Goal: Task Accomplishment & Management: Manage account settings

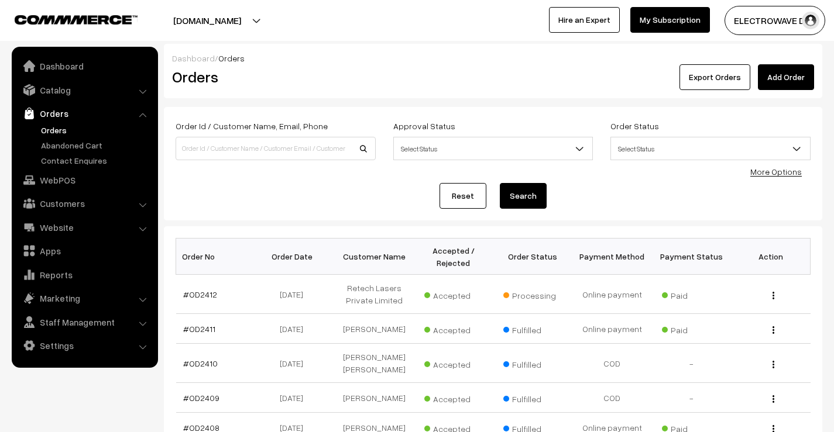
scroll to position [2165, 0]
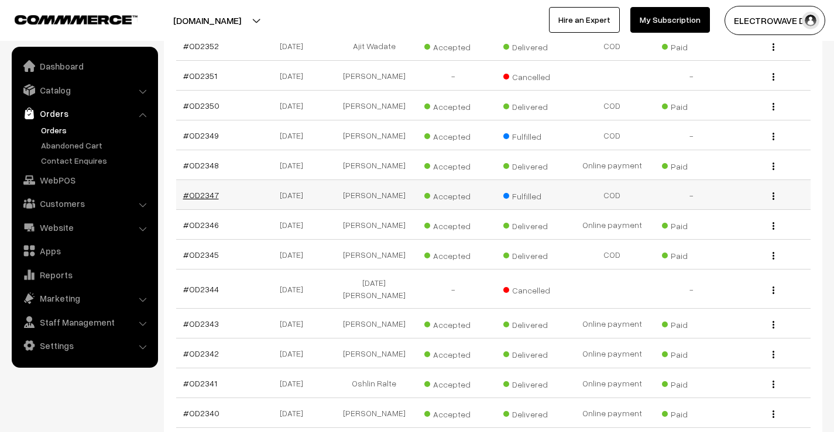
click at [209, 194] on link "#OD2347" at bounding box center [201, 195] width 36 height 10
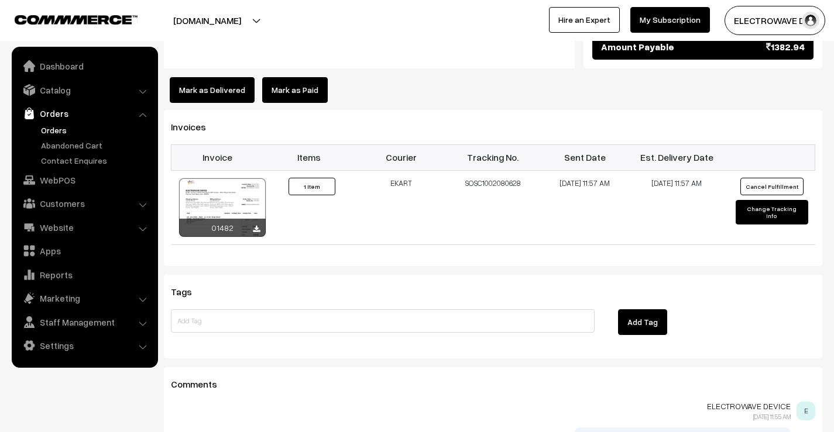
scroll to position [702, 0]
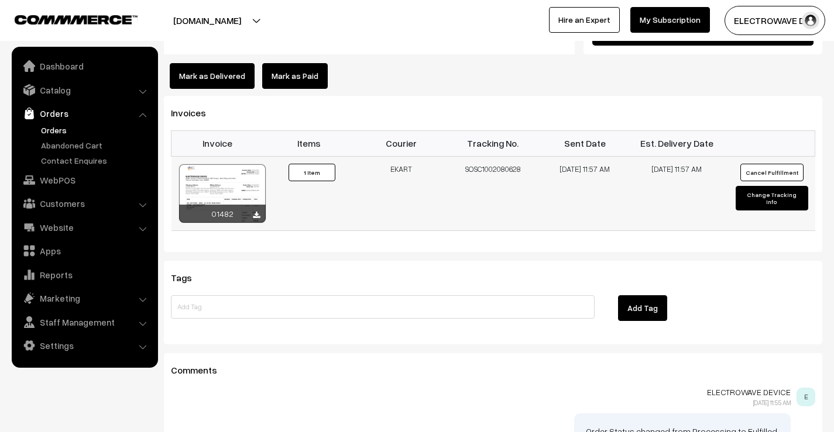
click at [493, 156] on td "SOSC1002080628" at bounding box center [493, 193] width 92 height 74
copy td "SOSC1002080628"
click at [226, 63] on button "Mark as Delivered" at bounding box center [212, 76] width 85 height 26
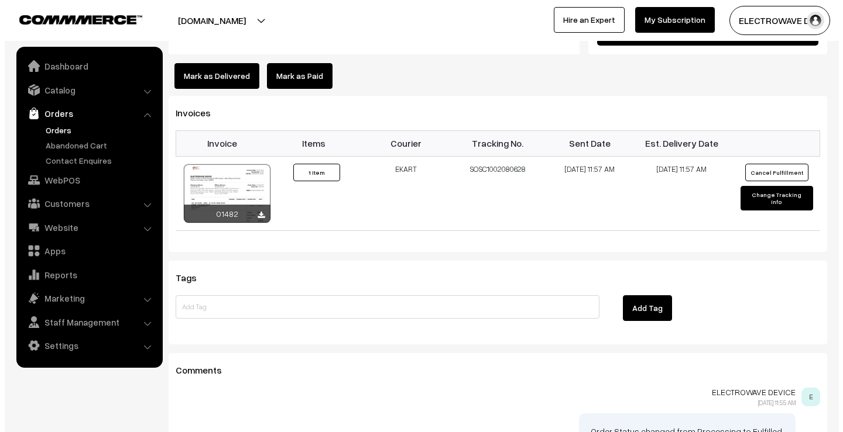
scroll to position [703, 0]
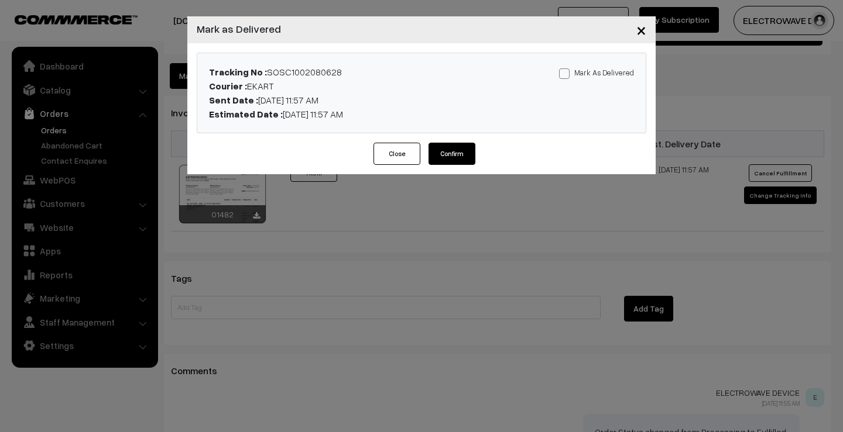
click at [577, 70] on label "Mark As Delivered" at bounding box center [596, 72] width 75 height 13
click at [566, 70] on input "Mark As Delivered" at bounding box center [563, 72] width 8 height 8
checkbox input "true"
click at [564, 81] on div "Mark As Delivered Mark As Paid" at bounding box center [568, 93] width 147 height 56
click at [454, 152] on button "Confirm" at bounding box center [451, 154] width 47 height 22
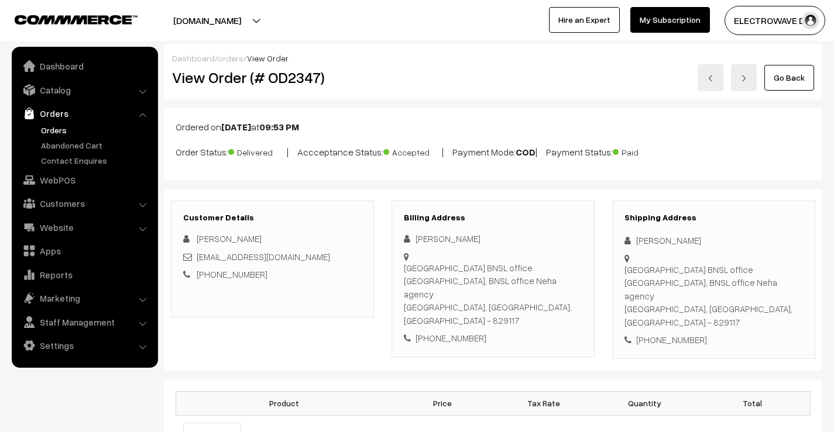
click at [55, 130] on link "Orders" at bounding box center [96, 130] width 116 height 12
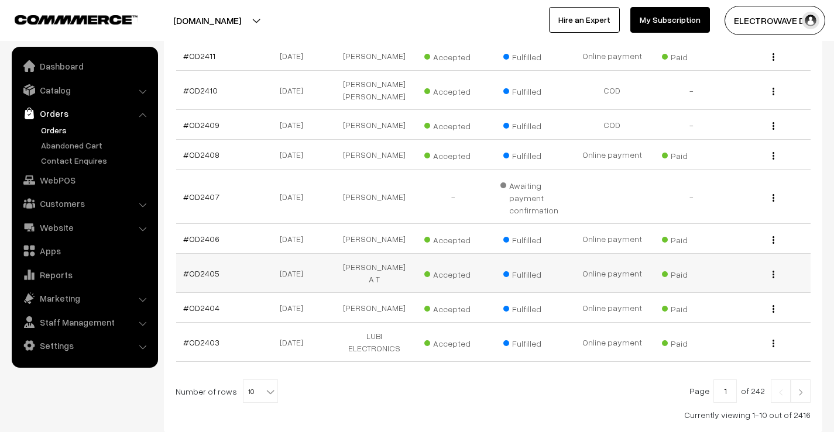
scroll to position [322, 0]
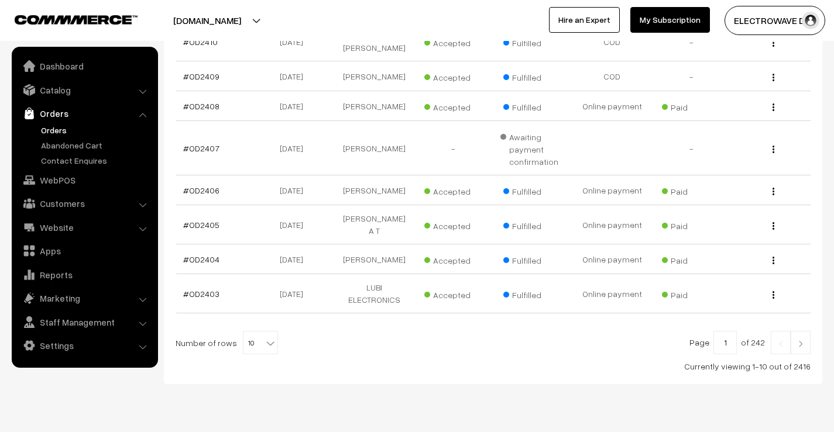
click at [245, 332] on span "10" at bounding box center [260, 343] width 34 height 23
select select "100"
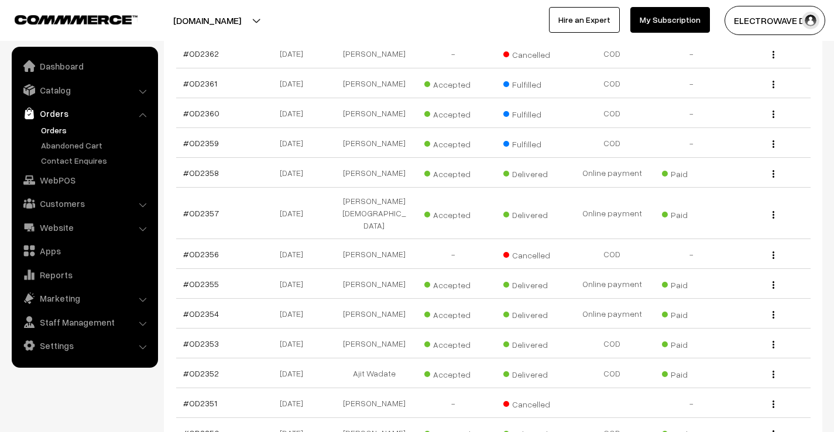
scroll to position [1756, 0]
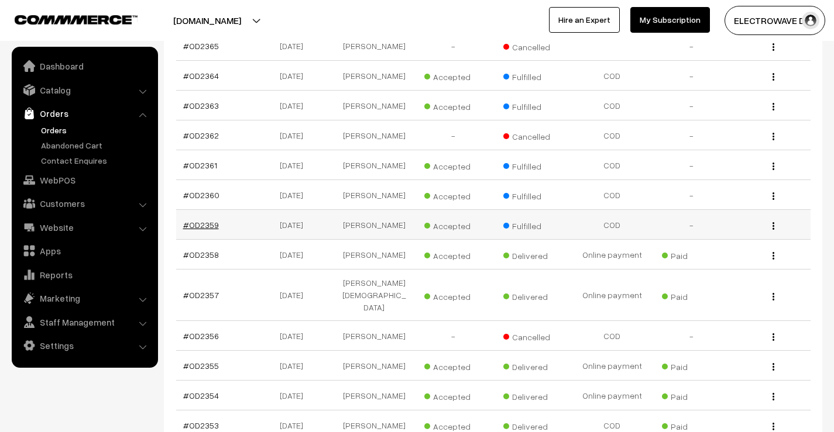
click at [210, 220] on link "#OD2359" at bounding box center [201, 225] width 36 height 10
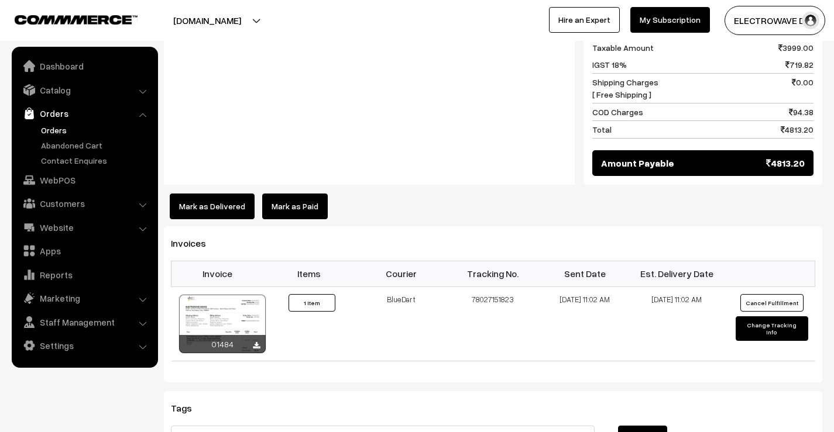
scroll to position [585, 0]
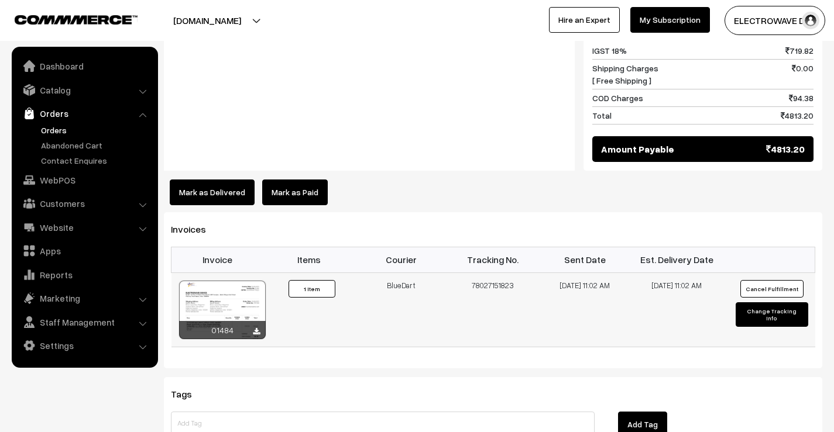
click at [488, 287] on td "78027151823" at bounding box center [493, 310] width 92 height 74
copy td "78027151823"
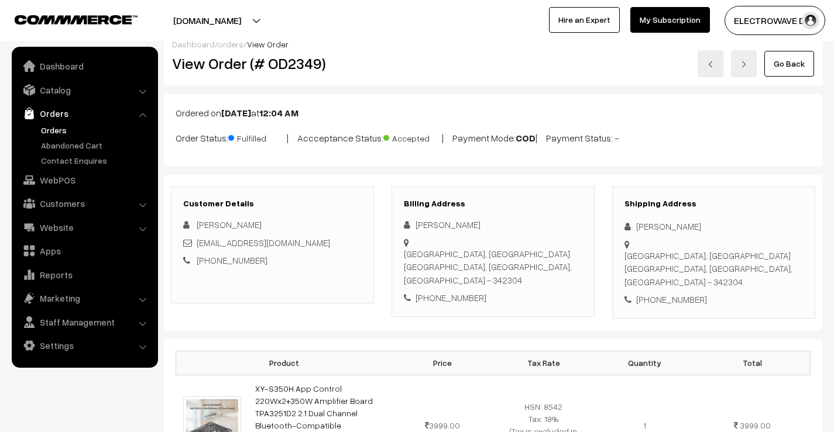
scroll to position [0, 0]
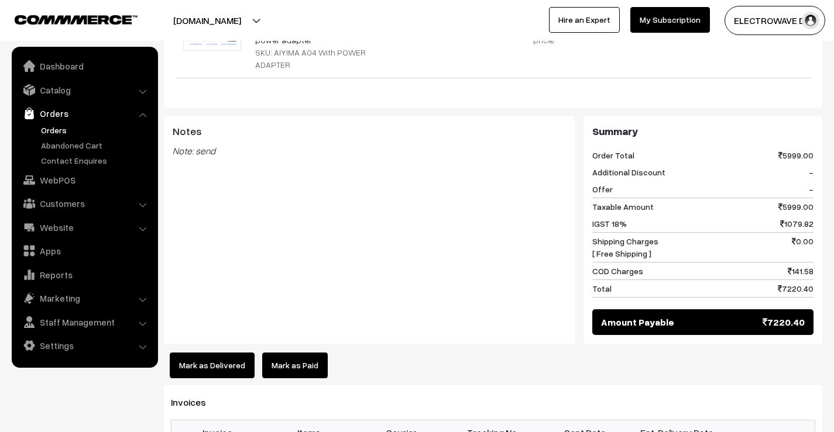
scroll to position [644, 0]
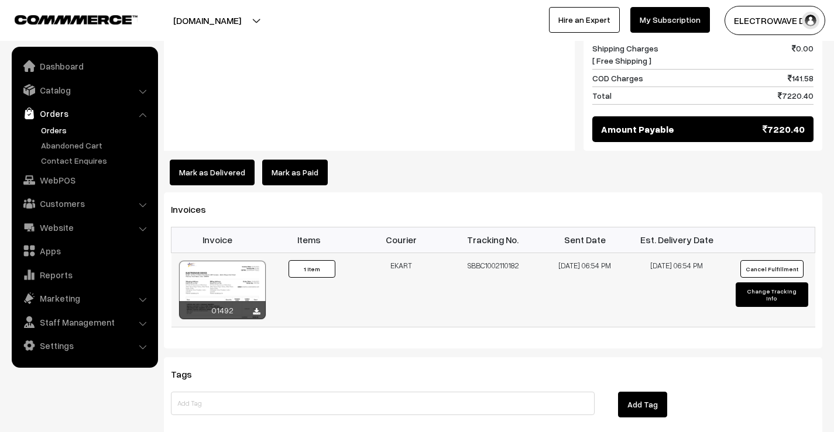
click at [500, 253] on td "SBBC1002110182" at bounding box center [493, 290] width 92 height 74
click at [501, 253] on td "SBBC1002110182" at bounding box center [493, 290] width 92 height 74
copy td "SBBC1002110182"
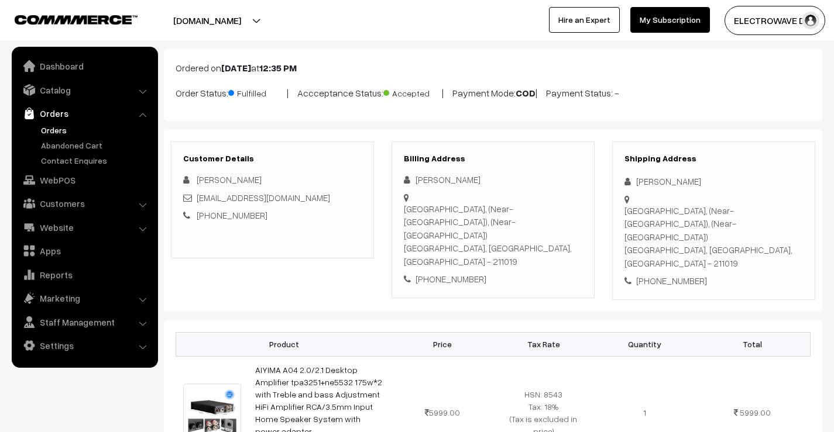
scroll to position [0, 0]
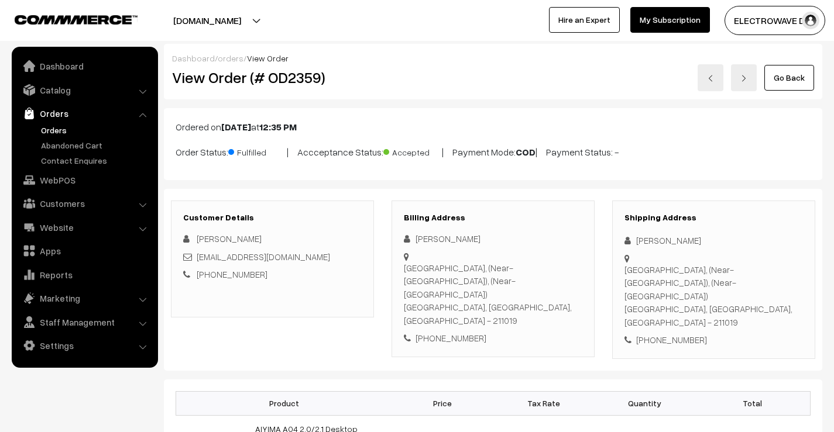
click at [709, 75] on img at bounding box center [710, 78] width 7 height 7
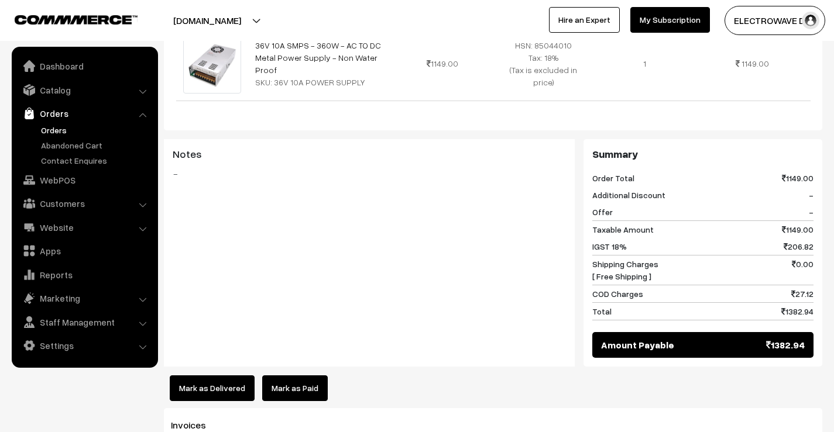
scroll to position [527, 0]
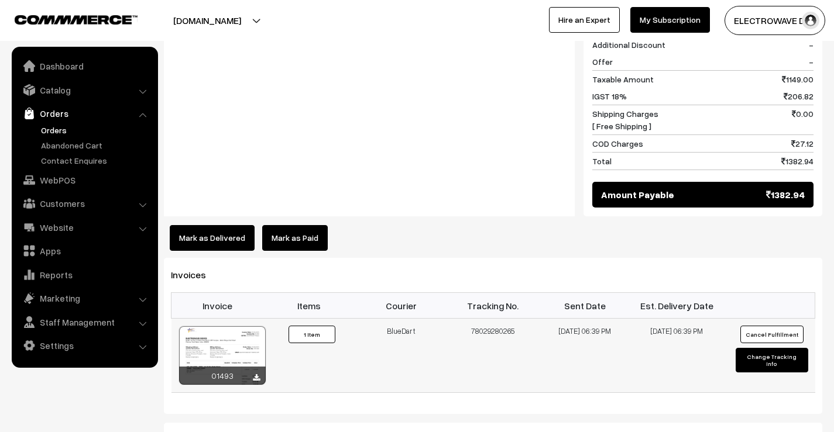
click at [493, 322] on td "78029280265" at bounding box center [493, 356] width 92 height 74
copy td "78029280265"
click at [222, 225] on button "Mark as Delivered" at bounding box center [212, 238] width 85 height 26
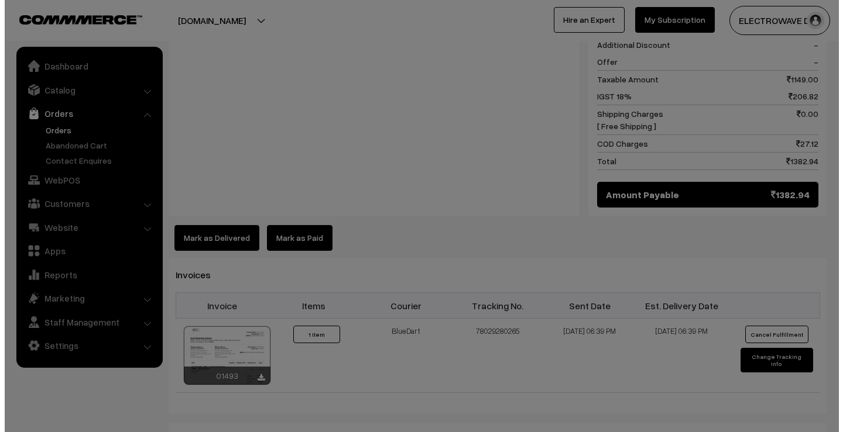
scroll to position [528, 0]
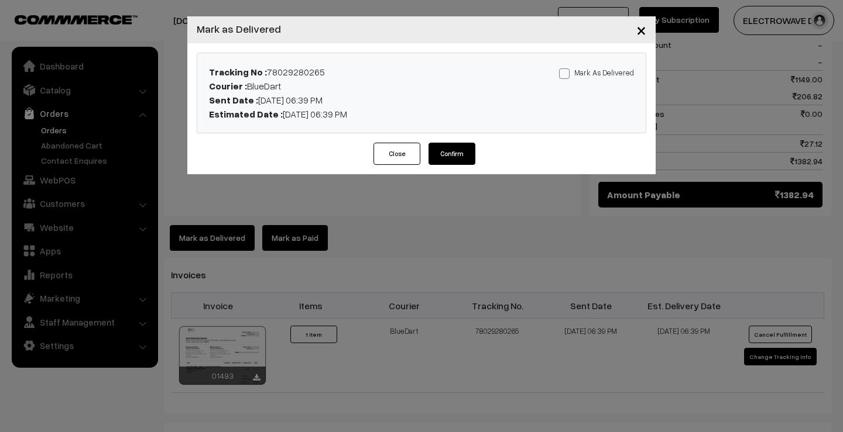
drag, startPoint x: 558, startPoint y: 80, endPoint x: 565, endPoint y: 75, distance: 8.4
click at [558, 79] on div "Mark As Delivered Mark As Paid" at bounding box center [568, 93] width 147 height 56
click at [566, 74] on span at bounding box center [564, 73] width 11 height 11
click at [566, 74] on input "Mark As Delivered" at bounding box center [563, 72] width 8 height 8
checkbox input "true"
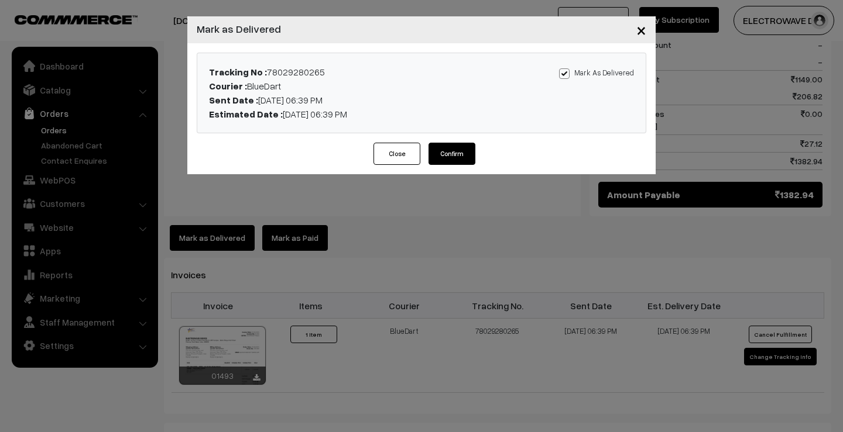
click at [458, 140] on div "Tracking No : 78029280265 Courier : BlueDart Sent Date : 30-09-2025 06:39 PM Es…" at bounding box center [421, 92] width 468 height 99
click at [452, 152] on button "Confirm" at bounding box center [451, 154] width 47 height 22
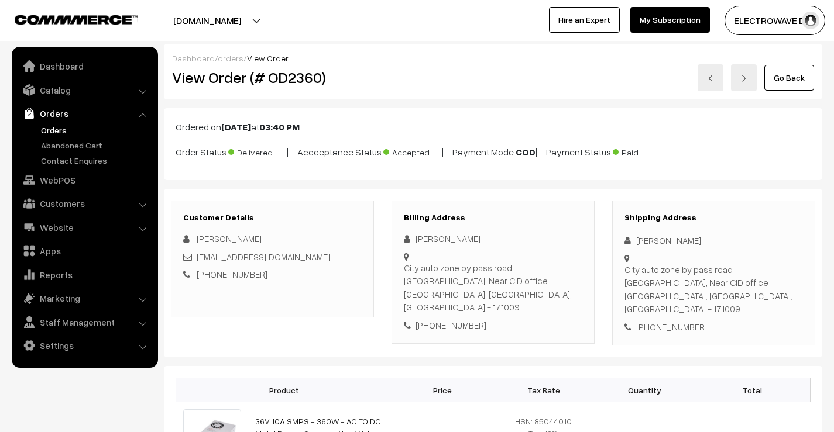
click at [309, 83] on h2 "View Order (# OD2360)" at bounding box center [273, 77] width 202 height 18
copy h2 "OD2360"
click at [716, 80] on link at bounding box center [711, 77] width 26 height 27
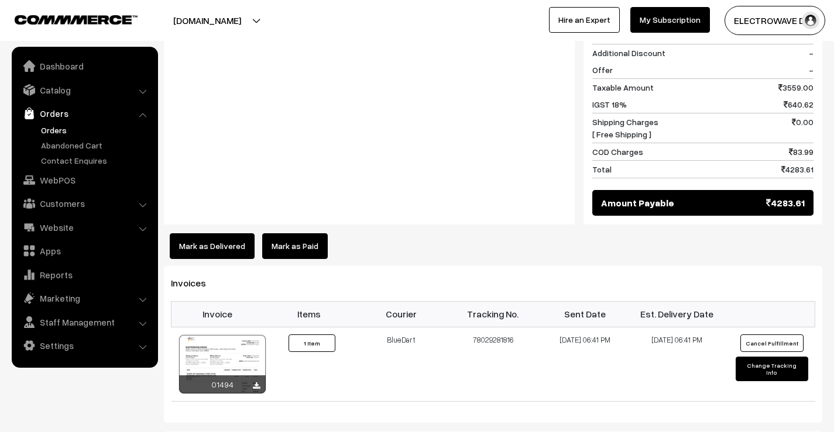
scroll to position [644, 0]
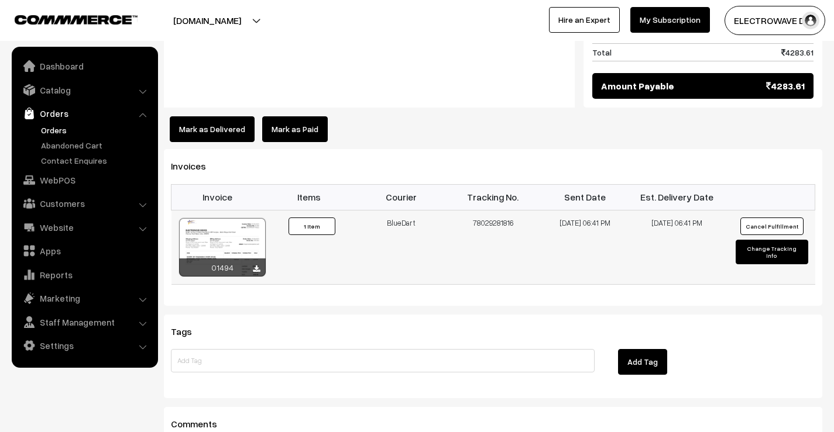
click at [485, 214] on td "78029281816" at bounding box center [493, 247] width 92 height 74
copy td "78029281816"
click at [321, 362] on div at bounding box center [382, 364] width 441 height 30
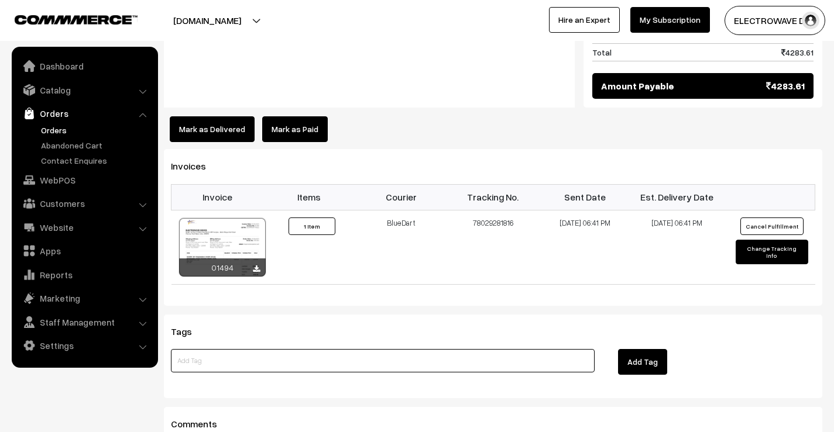
click at [328, 349] on input at bounding box center [383, 360] width 424 height 23
type input "RTO"
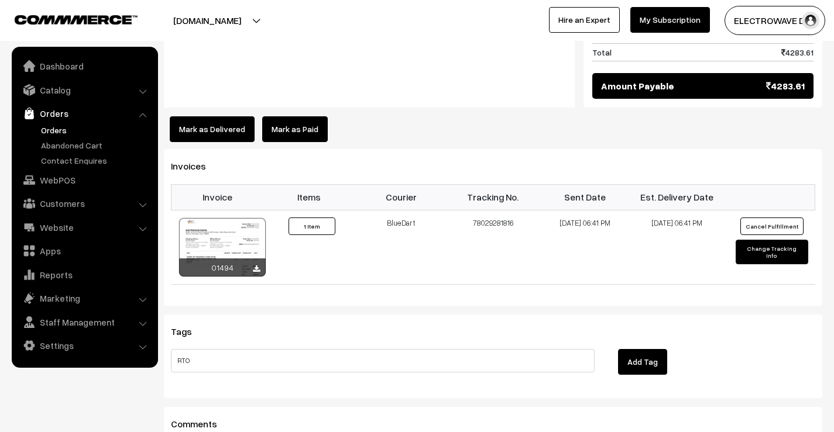
click at [631, 350] on button "Add Tag" at bounding box center [642, 362] width 49 height 26
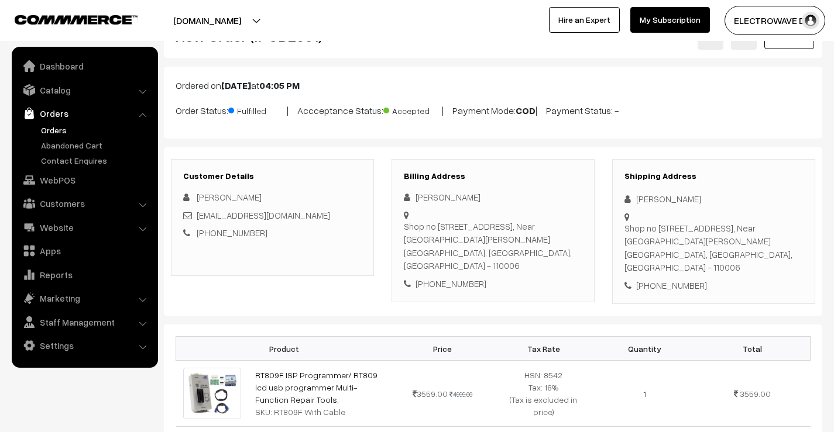
scroll to position [0, 0]
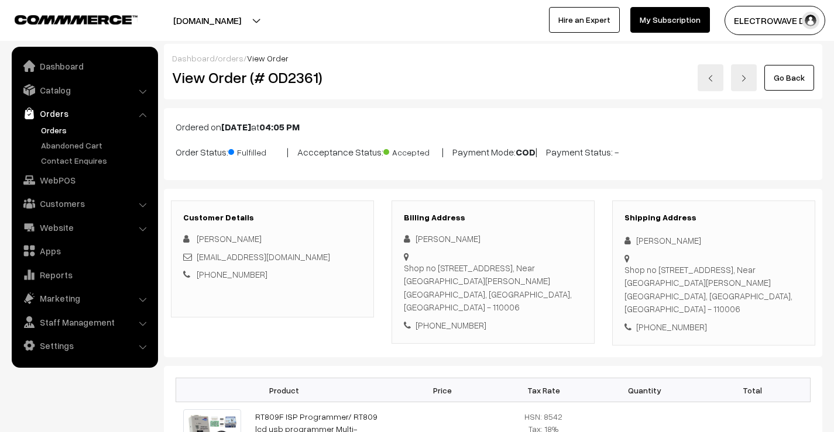
click at [713, 77] on img at bounding box center [710, 78] width 7 height 7
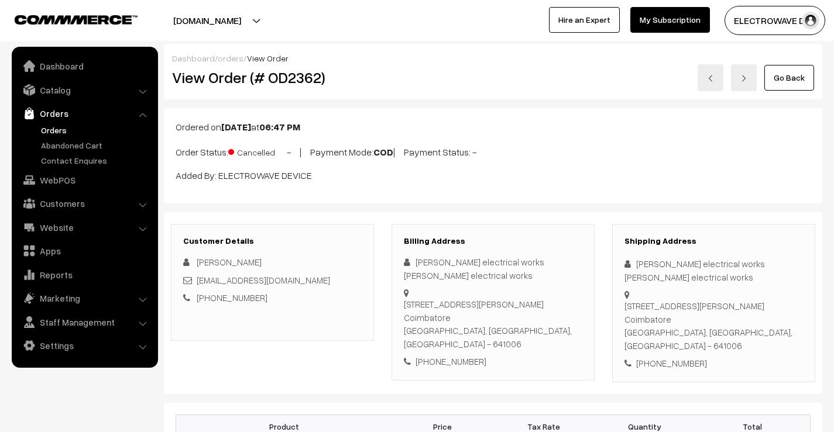
click at [698, 74] on div "Go Back" at bounding box center [603, 77] width 422 height 27
click at [705, 75] on link at bounding box center [711, 77] width 26 height 27
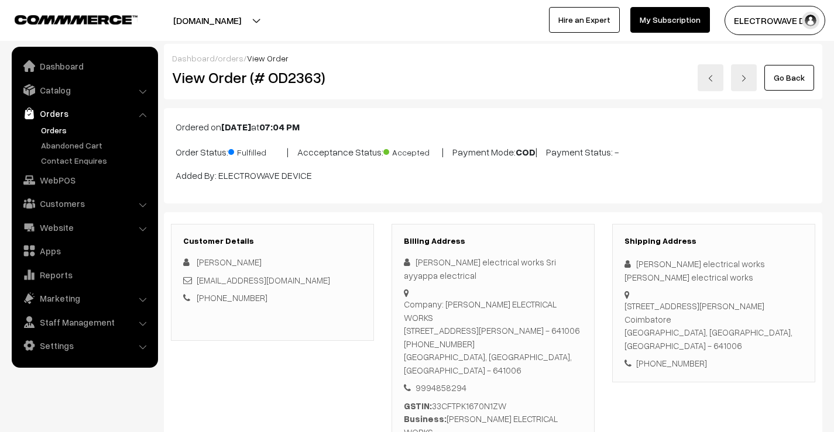
click at [300, 75] on h2 "View Order (# OD2363)" at bounding box center [273, 77] width 202 height 18
copy h2 "OD2363"
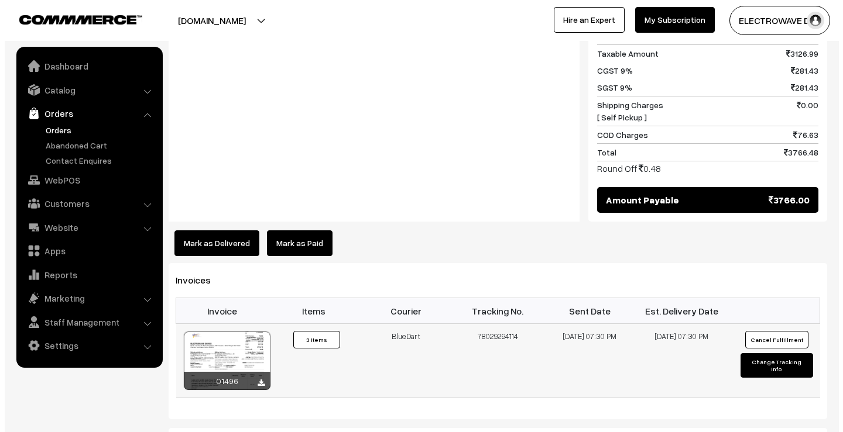
scroll to position [878, 0]
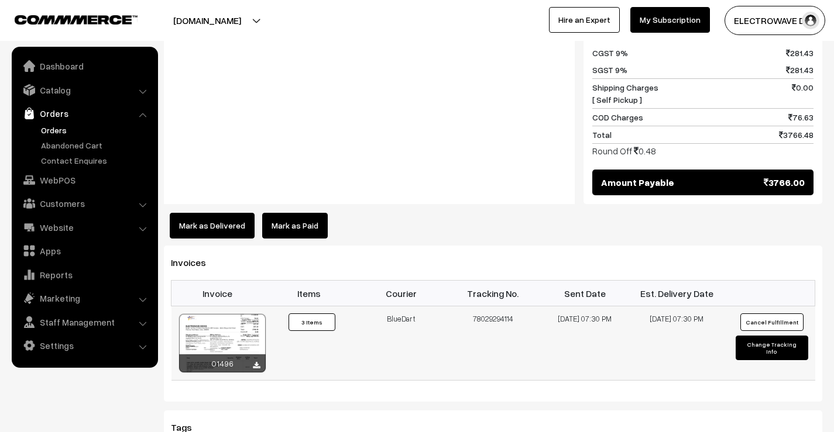
click at [493, 307] on td "78029294114" at bounding box center [493, 344] width 92 height 74
copy td "78029294114"
click at [230, 213] on button "Mark as Delivered" at bounding box center [212, 226] width 85 height 26
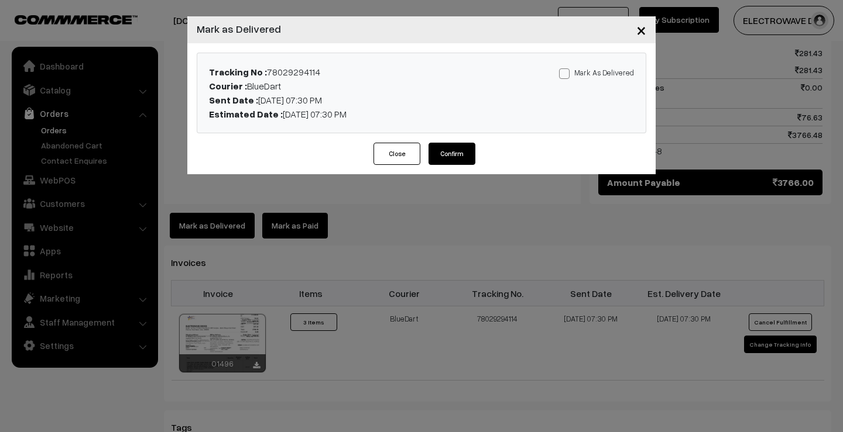
click at [557, 74] on div "Mark As Delivered Mark As Paid" at bounding box center [568, 93] width 147 height 56
click at [565, 73] on span at bounding box center [564, 73] width 11 height 11
click at [565, 73] on input "Mark As Delivered" at bounding box center [563, 72] width 8 height 8
checkbox input "true"
drag, startPoint x: 482, startPoint y: 146, endPoint x: 468, endPoint y: 152, distance: 15.8
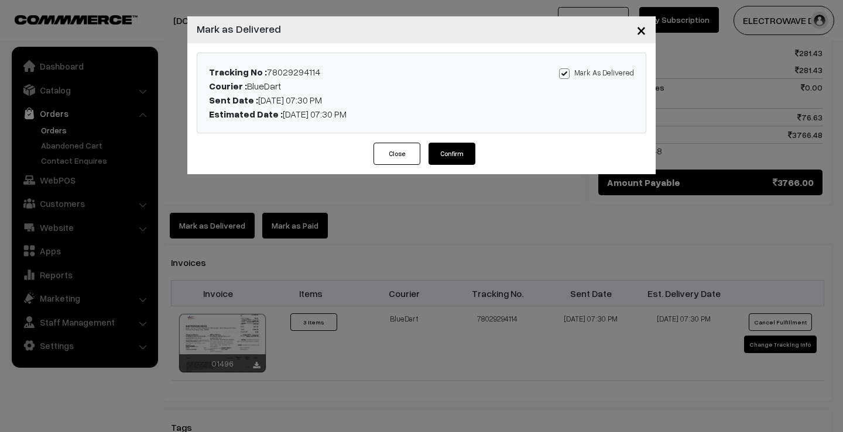
click at [481, 146] on div "Close Confirm" at bounding box center [421, 159] width 468 height 32
click at [468, 152] on button "Confirm" at bounding box center [451, 154] width 47 height 22
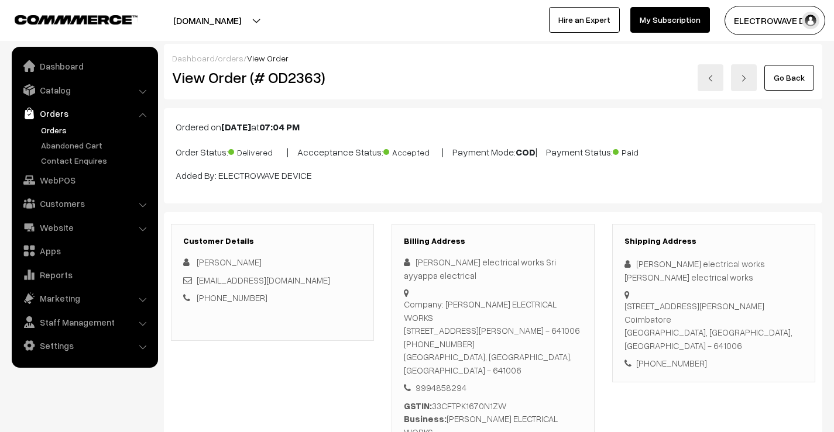
click at [298, 78] on h2 "View Order (# OD2363)" at bounding box center [273, 77] width 202 height 18
copy h2 "OD2363"
click at [496, 400] on div "GSTIN: 33CFTPK1670N1ZW Business: SRI AYYAPPA ELECTRICAL WORKS" at bounding box center [493, 420] width 178 height 40
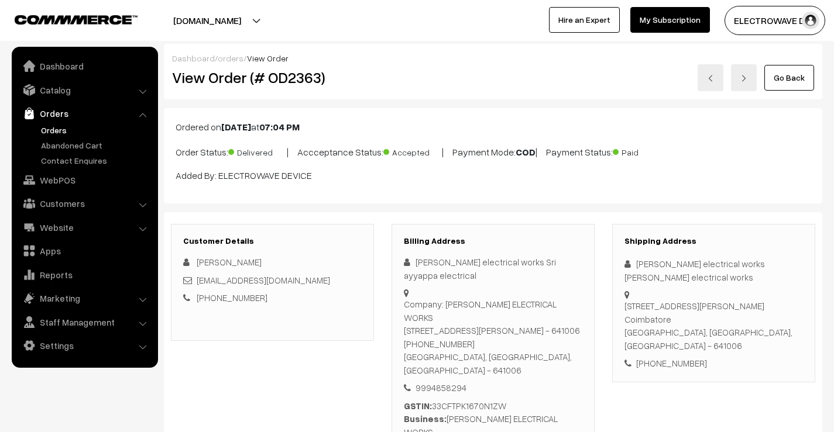
copy div "33CFTPK1670N1ZW"
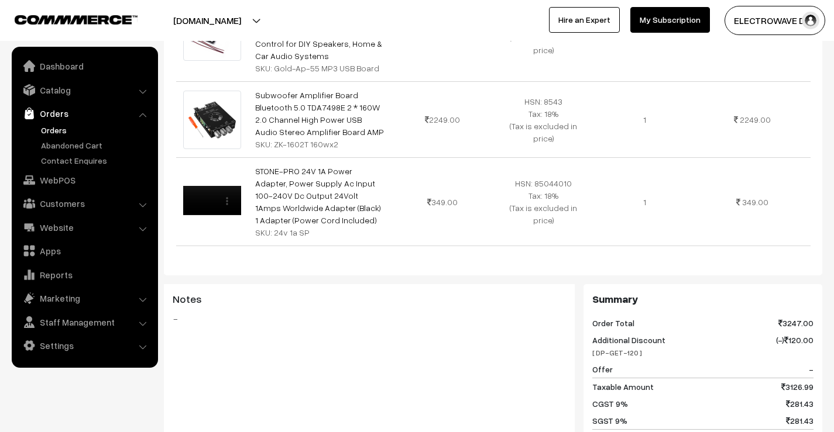
scroll to position [644, 0]
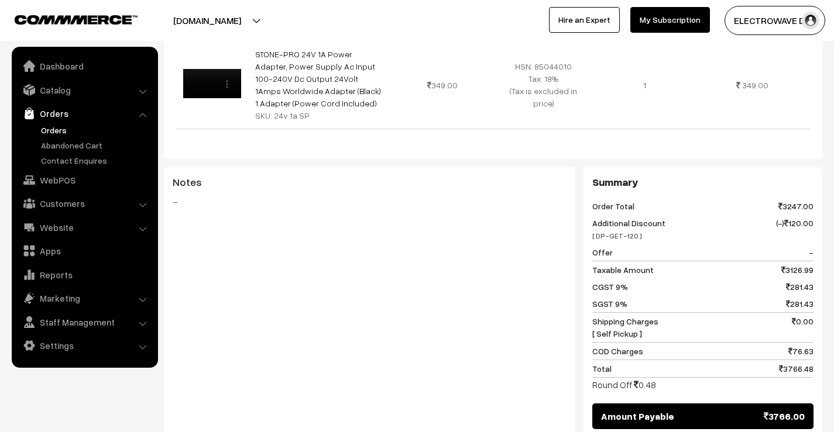
click at [795, 264] on span "3126.99" at bounding box center [797, 270] width 32 height 12
copy span "3126.99"
click at [791, 363] on span "3766.48" at bounding box center [796, 369] width 35 height 12
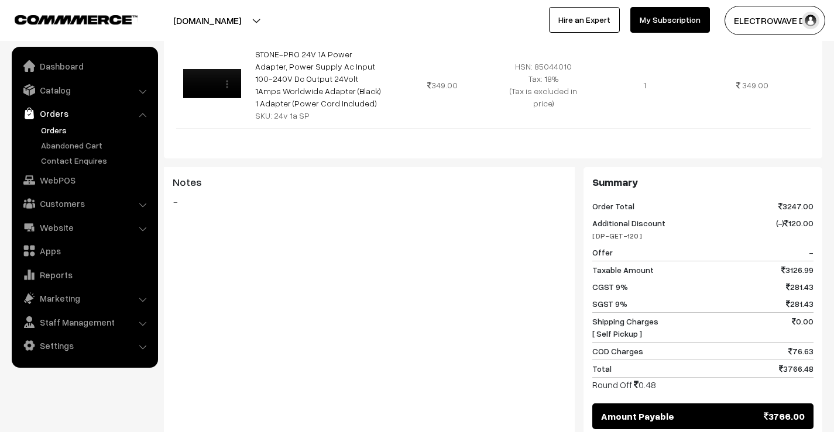
click at [830, 351] on div "Dashboard / orders / View Order View Order (# OD2363) Go Back Ordered on Sep 30…" at bounding box center [417, 112] width 834 height 1424
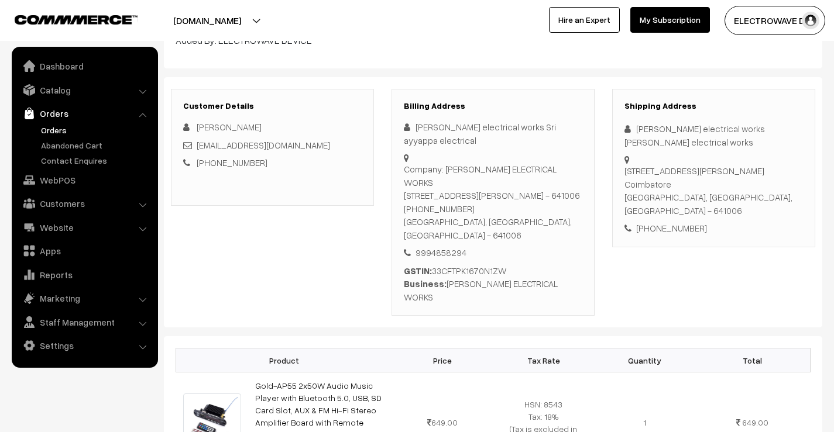
scroll to position [0, 0]
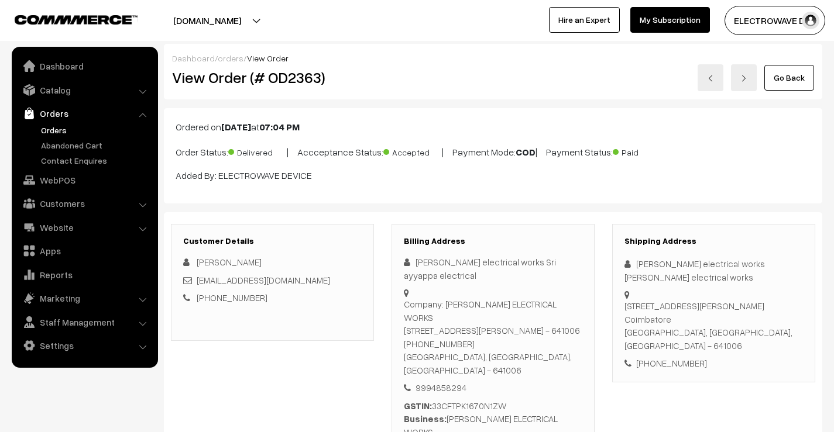
click at [718, 83] on link at bounding box center [711, 77] width 26 height 27
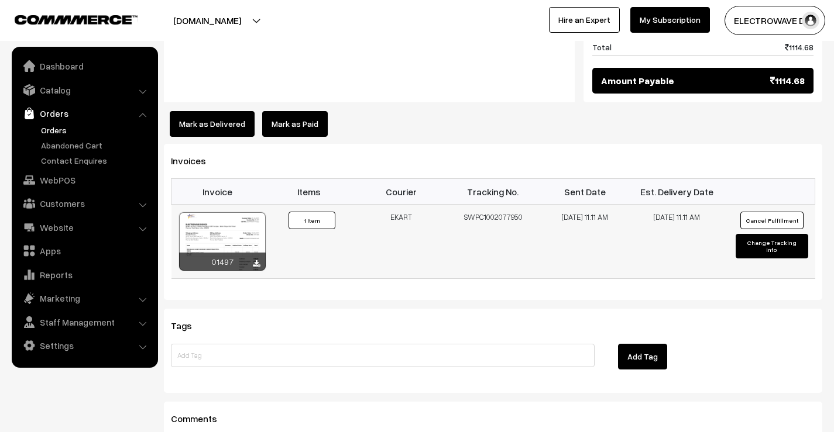
scroll to position [702, 0]
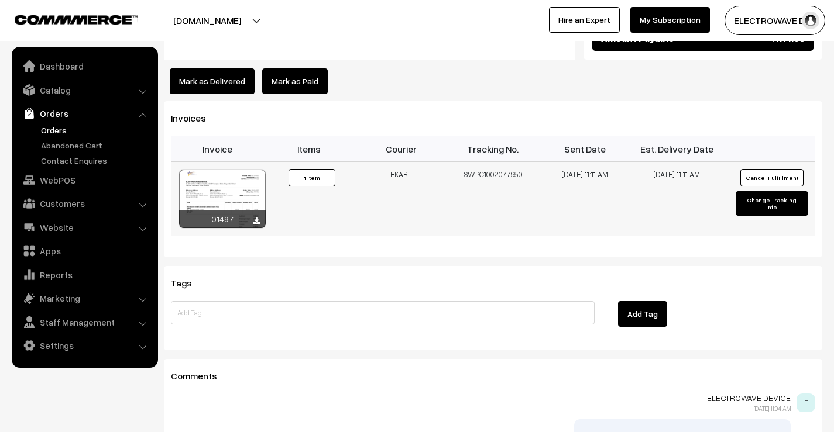
click at [479, 162] on td "SWPC1002077950" at bounding box center [493, 199] width 92 height 74
copy td "SWPC1002077950"
click at [235, 70] on button "Mark as Delivered" at bounding box center [212, 81] width 85 height 26
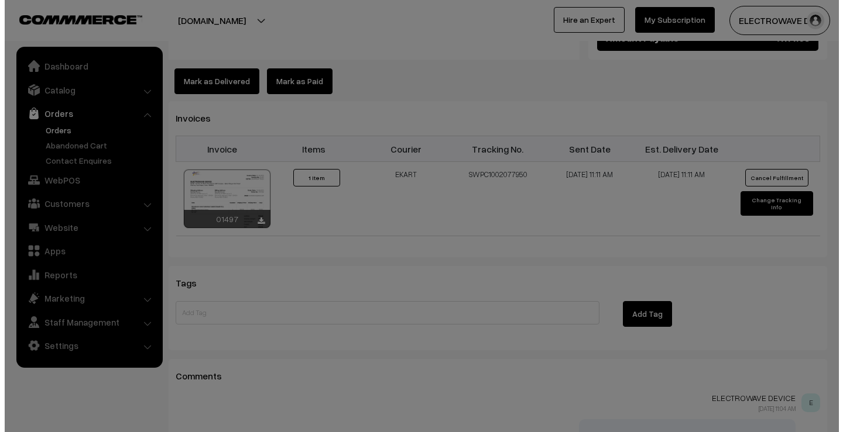
scroll to position [703, 0]
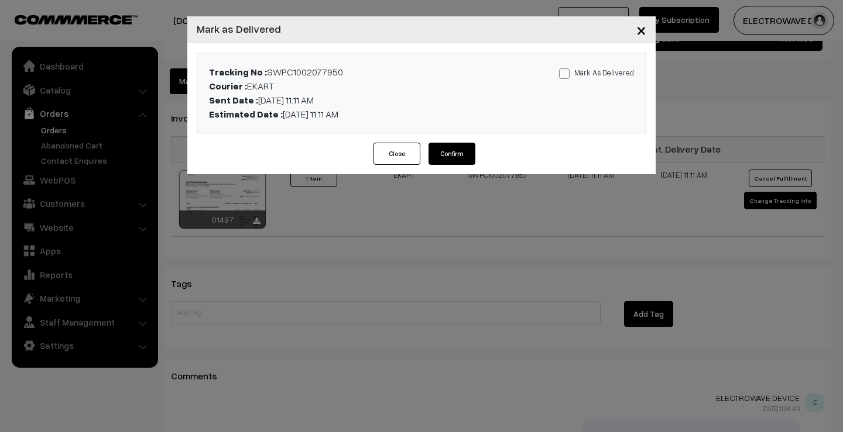
click at [584, 74] on label "Mark As Delivered" at bounding box center [596, 72] width 75 height 13
click at [566, 74] on input "Mark As Delivered" at bounding box center [563, 72] width 8 height 8
checkbox input "true"
click at [468, 151] on button "Confirm" at bounding box center [451, 154] width 47 height 22
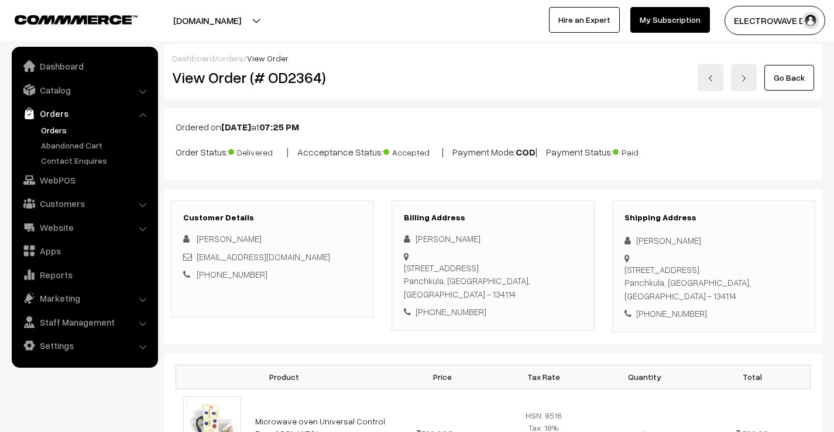
click at [280, 74] on h2 "View Order (# OD2364)" at bounding box center [273, 77] width 202 height 18
copy h2 "OD2364"
click at [710, 80] on img at bounding box center [710, 78] width 7 height 7
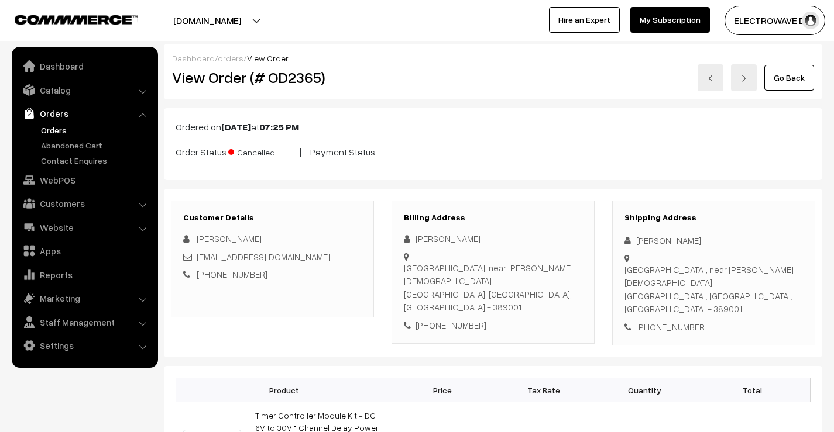
click at [710, 80] on img at bounding box center [710, 78] width 7 height 7
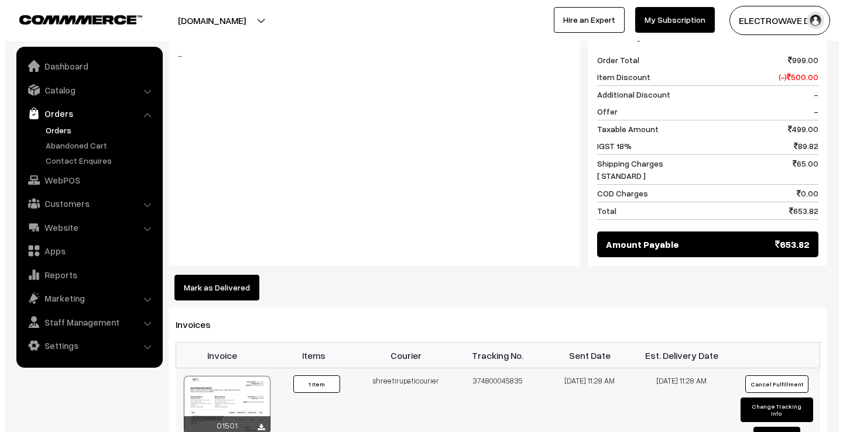
scroll to position [644, 0]
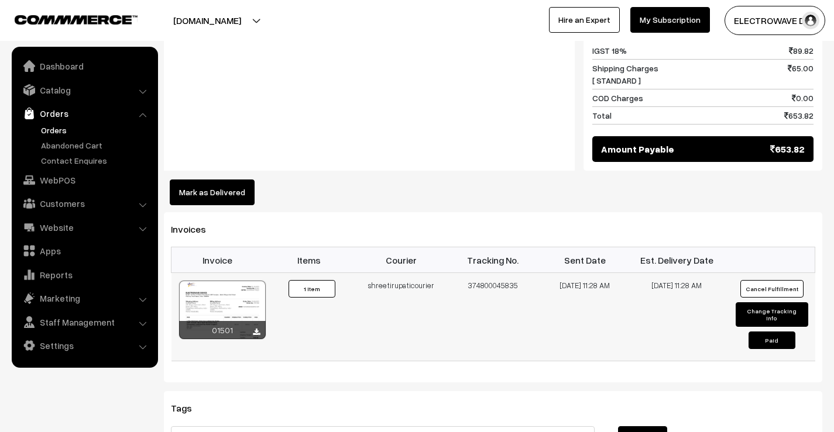
click at [475, 273] on td "374800045835" at bounding box center [493, 317] width 92 height 88
click at [480, 273] on td "374800045835" at bounding box center [493, 317] width 92 height 88
copy td "374800045835"
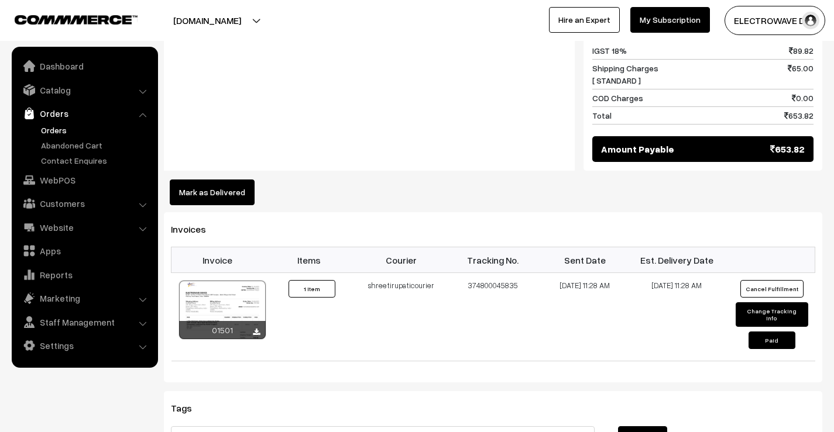
click at [241, 180] on button "Mark as Delivered" at bounding box center [212, 193] width 85 height 26
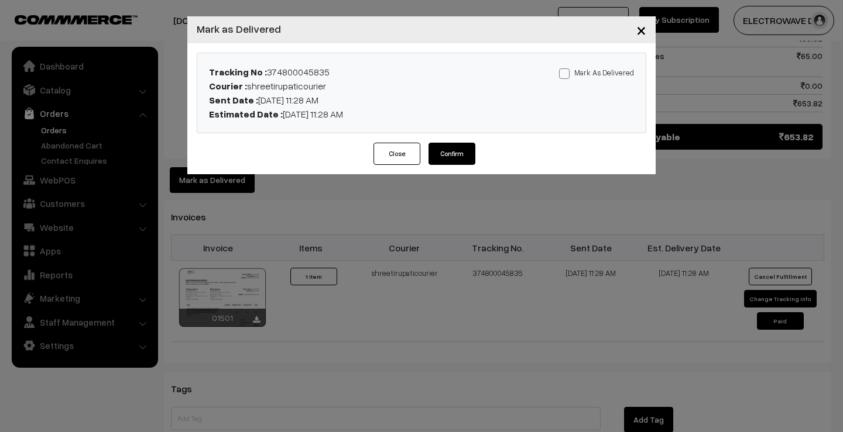
drag, startPoint x: 578, startPoint y: 75, endPoint x: 571, endPoint y: 80, distance: 8.8
click at [578, 75] on label "Mark As Delivered" at bounding box center [596, 72] width 75 height 13
click at [566, 75] on input "Mark As Delivered" at bounding box center [563, 72] width 8 height 8
checkbox input "true"
click at [461, 148] on button "Confirm" at bounding box center [451, 154] width 47 height 22
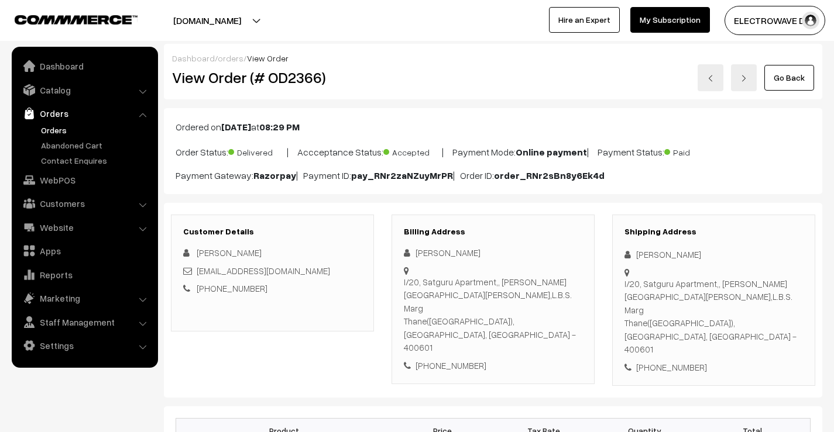
click at [293, 79] on h2 "View Order (# OD2366)" at bounding box center [273, 77] width 202 height 18
copy h2 "OD2366"
click at [714, 81] on img at bounding box center [710, 78] width 7 height 7
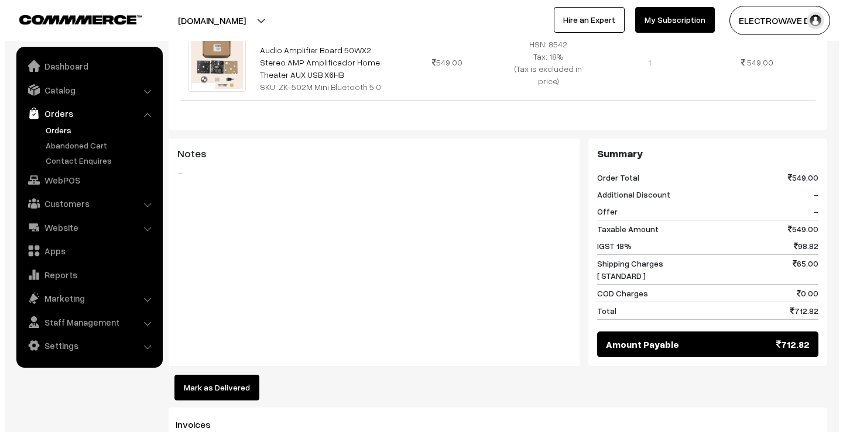
scroll to position [527, 0]
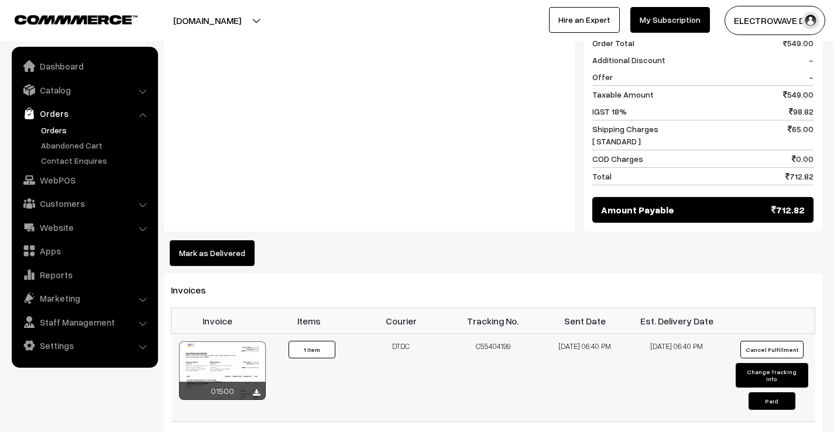
click at [478, 334] on td "C55404199" at bounding box center [493, 378] width 92 height 88
copy td "C55404199"
drag, startPoint x: 241, startPoint y: 242, endPoint x: 296, endPoint y: 224, distance: 57.7
click at [241, 241] on button "Mark as Delivered" at bounding box center [212, 254] width 85 height 26
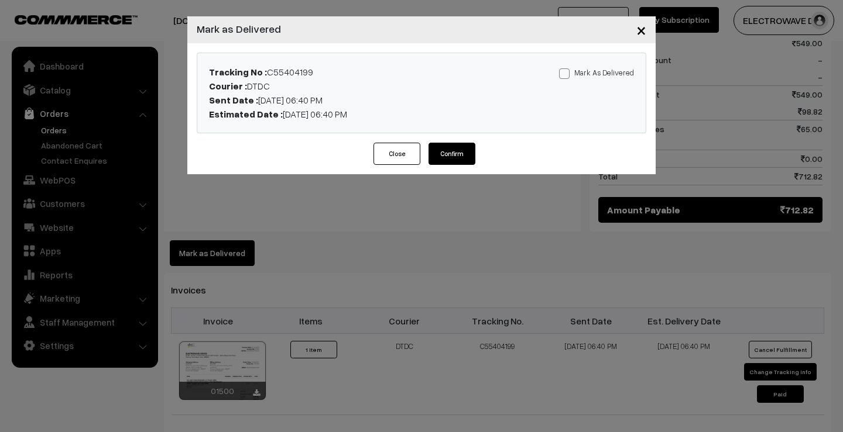
click at [572, 75] on label "Mark As Delivered" at bounding box center [596, 72] width 75 height 13
click at [566, 75] on input "Mark As Delivered" at bounding box center [563, 72] width 8 height 8
checkbox input "true"
click at [488, 150] on div "Close Confirm" at bounding box center [421, 159] width 468 height 32
click at [469, 150] on button "Confirm" at bounding box center [451, 154] width 47 height 22
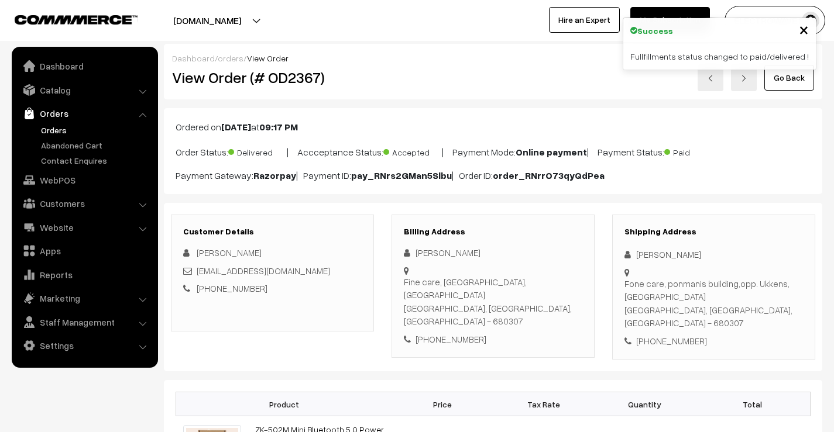
click at [301, 71] on h2 "View Order (# OD2367)" at bounding box center [273, 77] width 202 height 18
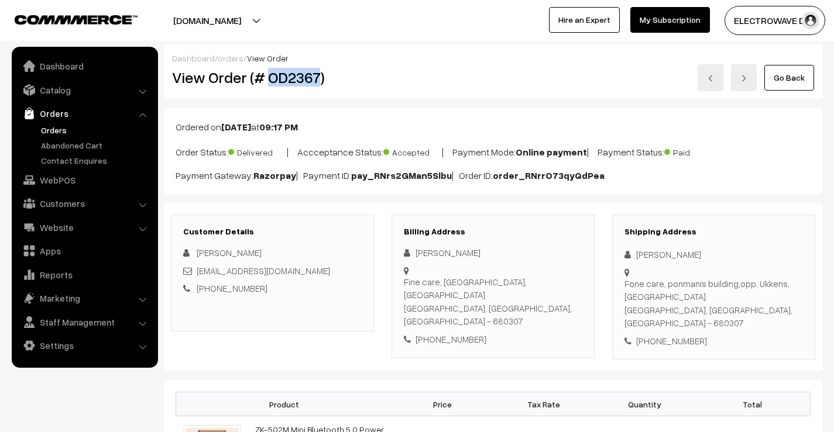
copy h2 "OD2367"
click at [709, 70] on link at bounding box center [711, 77] width 26 height 27
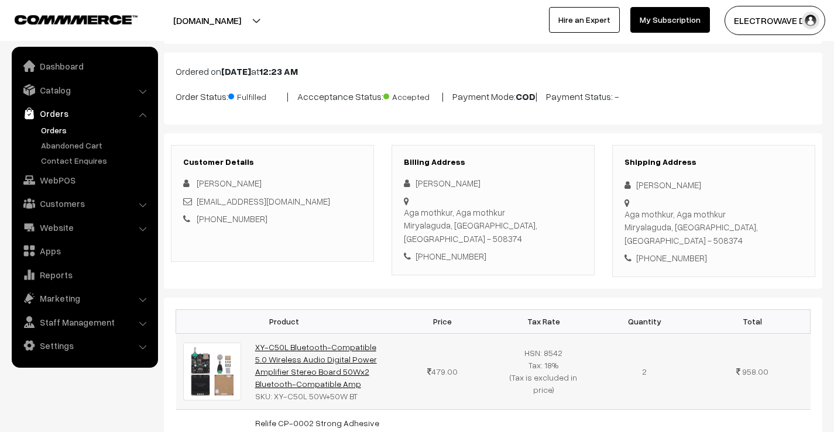
scroll to position [234, 0]
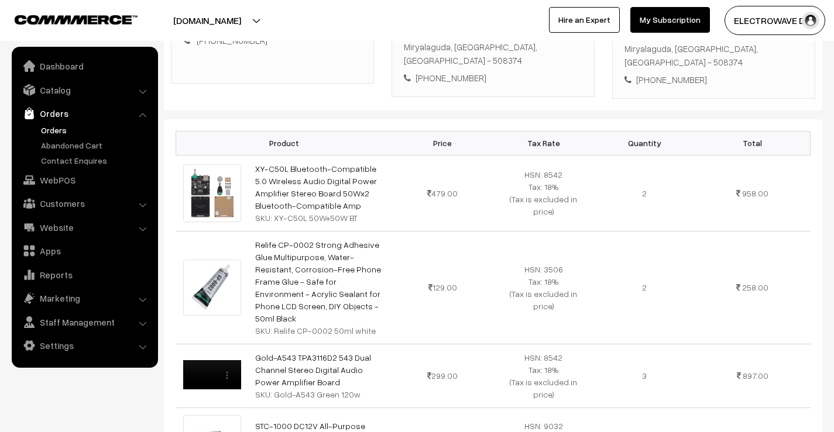
click at [56, 132] on link "Orders" at bounding box center [96, 130] width 116 height 12
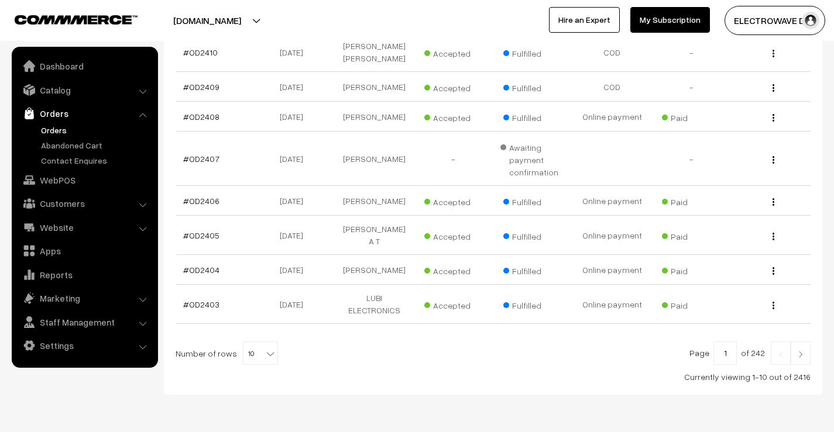
scroll to position [322, 0]
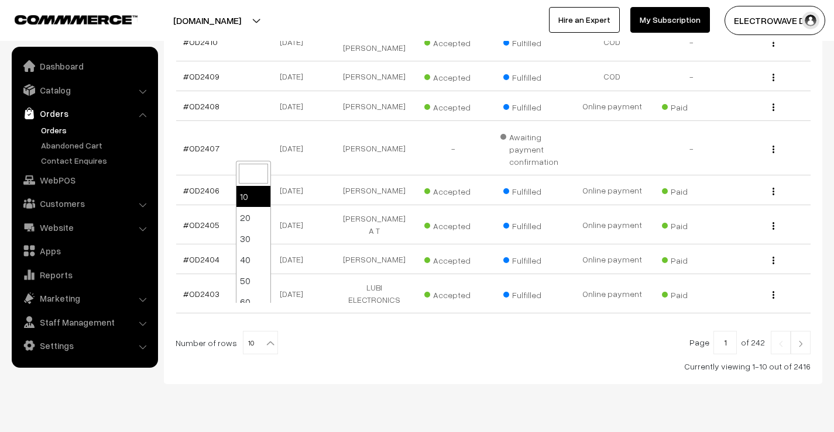
click at [256, 332] on span "10" at bounding box center [260, 343] width 34 height 23
click at [351, 331] on div at bounding box center [493, 342] width 635 height 23
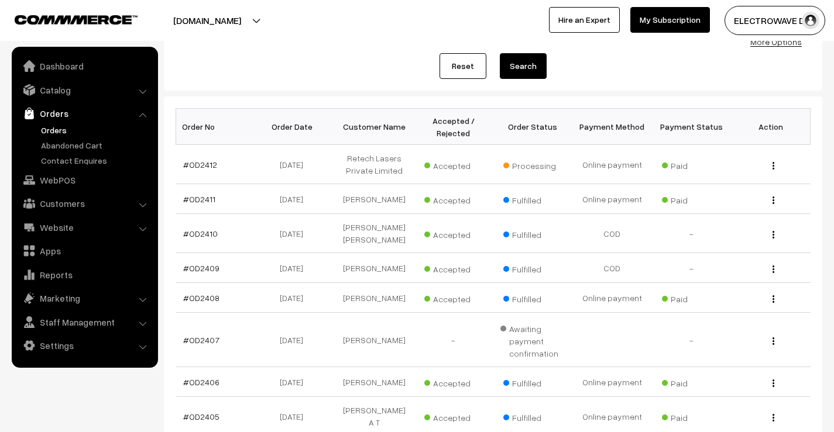
scroll to position [29, 0]
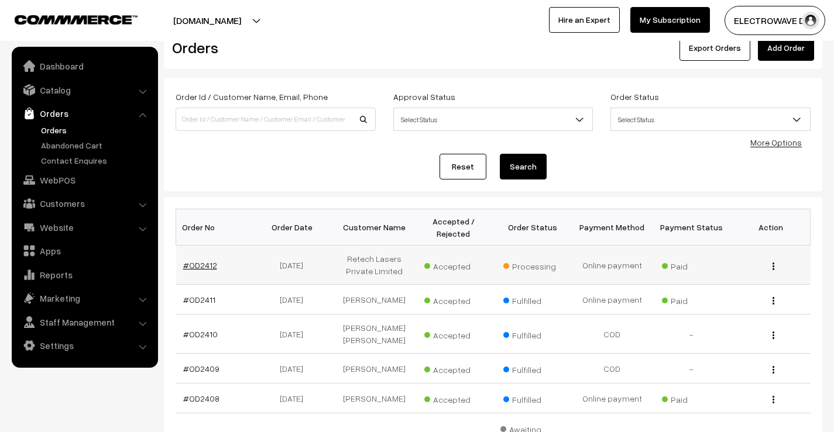
click at [201, 262] on link "#OD2412" at bounding box center [200, 265] width 34 height 10
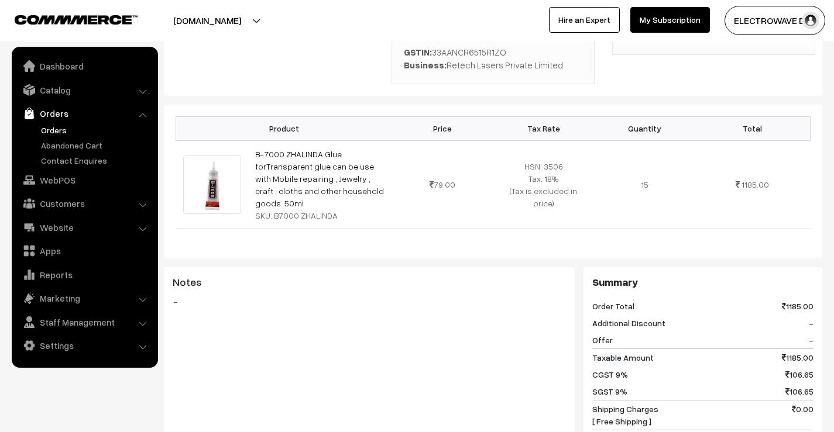
scroll to position [293, 0]
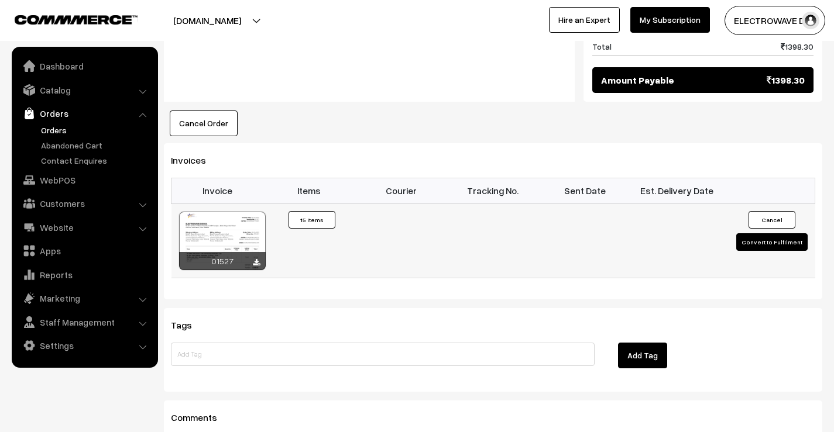
click at [761, 249] on button "Convert to Fulfilment" at bounding box center [771, 242] width 71 height 18
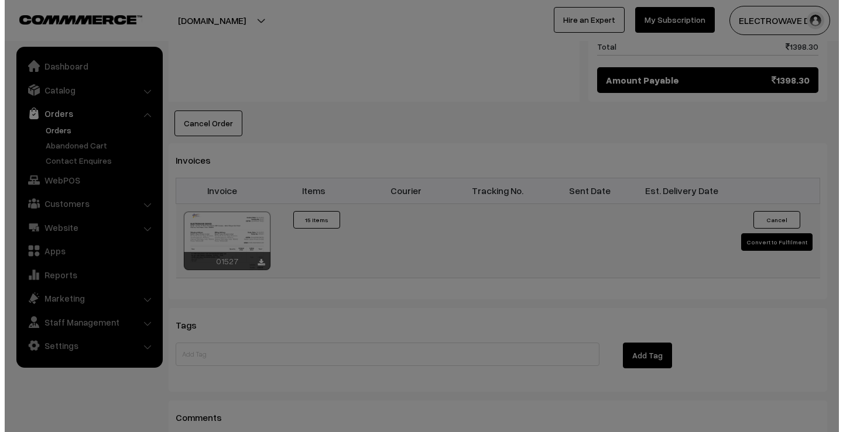
scroll to position [690, 0]
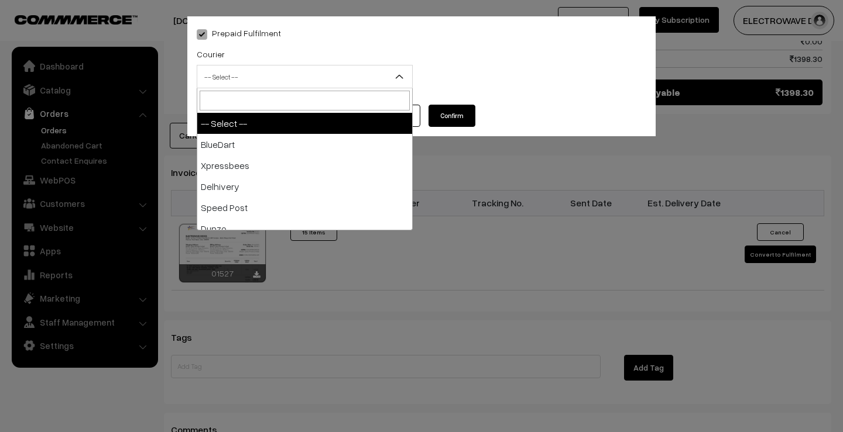
click at [307, 80] on span "-- Select --" at bounding box center [304, 77] width 215 height 20
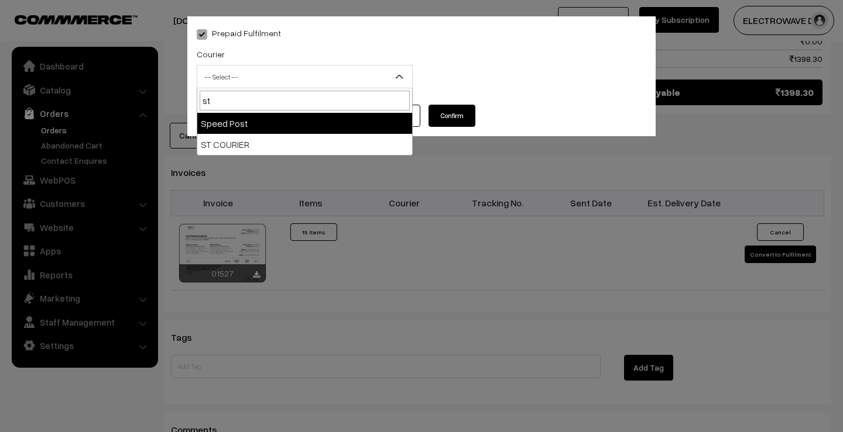
type input "st"
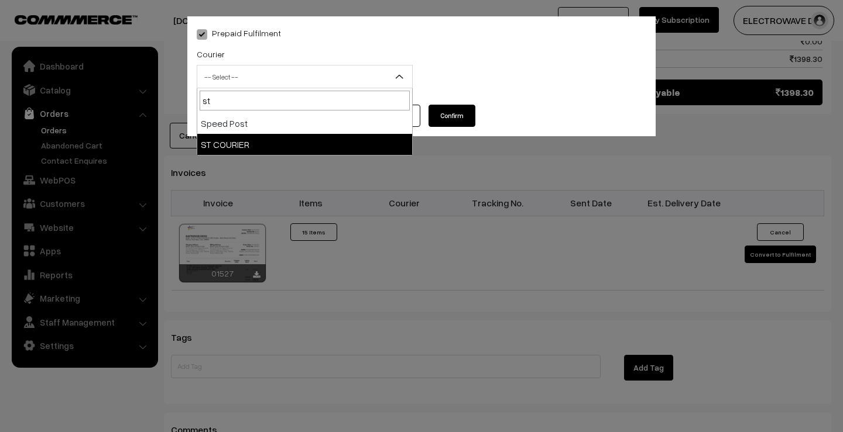
select select "11"
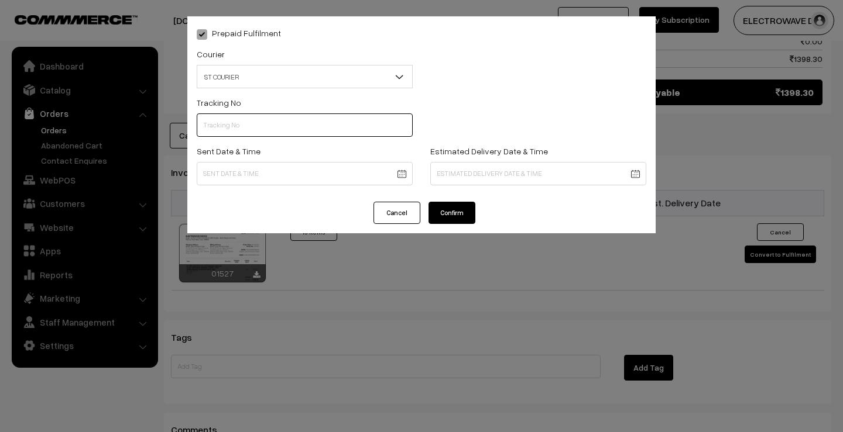
click at [271, 126] on input "text" at bounding box center [305, 125] width 216 height 23
click at [210, 126] on input "64151853242" at bounding box center [305, 125] width 216 height 23
type input "64151853242"
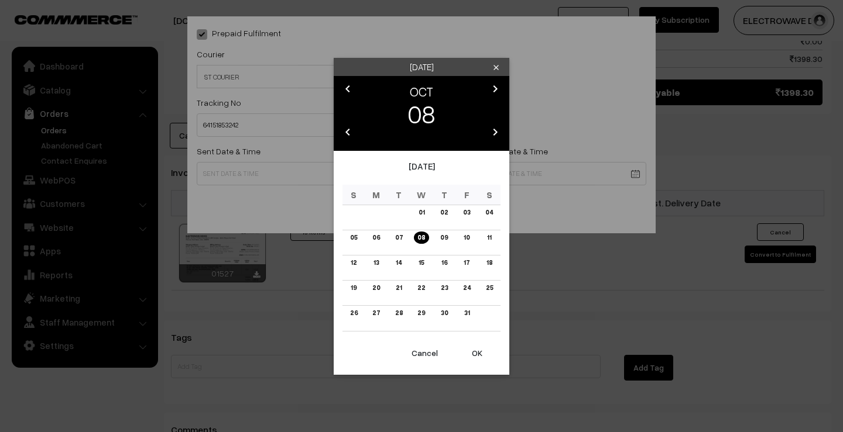
click at [478, 356] on button "OK" at bounding box center [477, 354] width 47 height 26
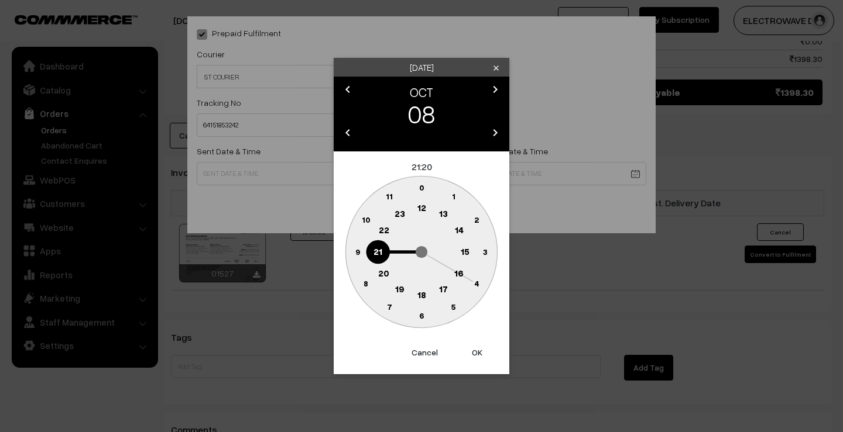
click at [478, 356] on button "OK" at bounding box center [477, 353] width 47 height 26
click at [472, 355] on button "OK" at bounding box center [477, 353] width 47 height 26
type input "08-10-2025 21:20"
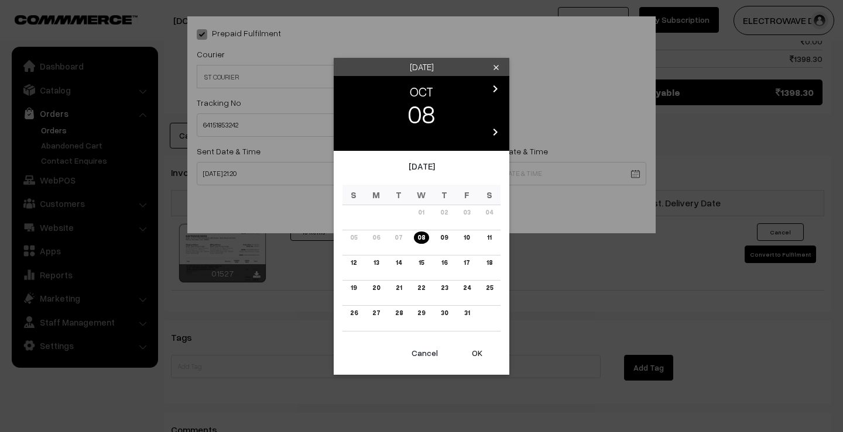
click at [365, 262] on td "13" at bounding box center [376, 267] width 23 height 25
click at [493, 237] on link "11" at bounding box center [488, 238] width 11 height 12
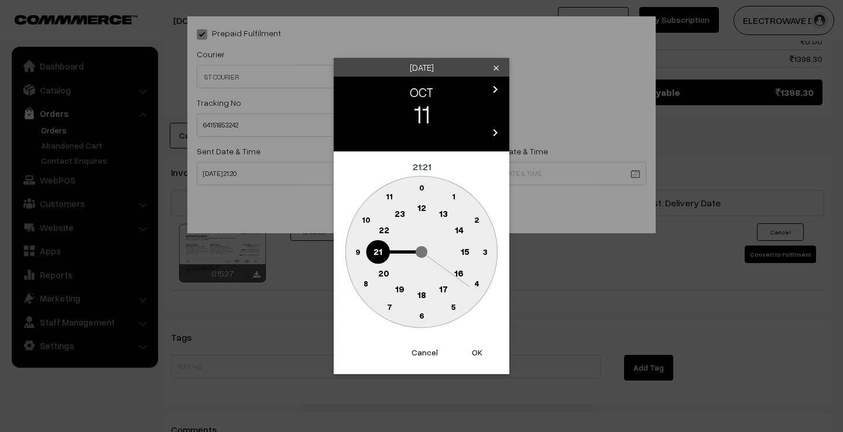
click at [479, 349] on button "OK" at bounding box center [477, 353] width 47 height 26
type input "11-10-2025 21:21"
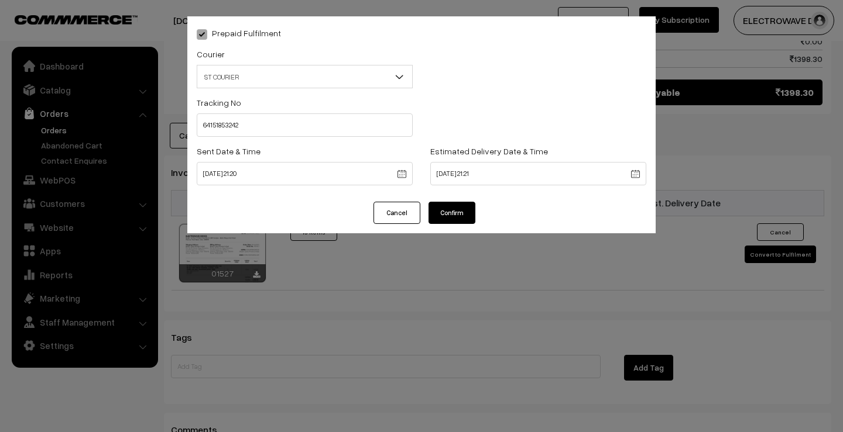
click at [460, 218] on button "Confirm" at bounding box center [451, 213] width 47 height 22
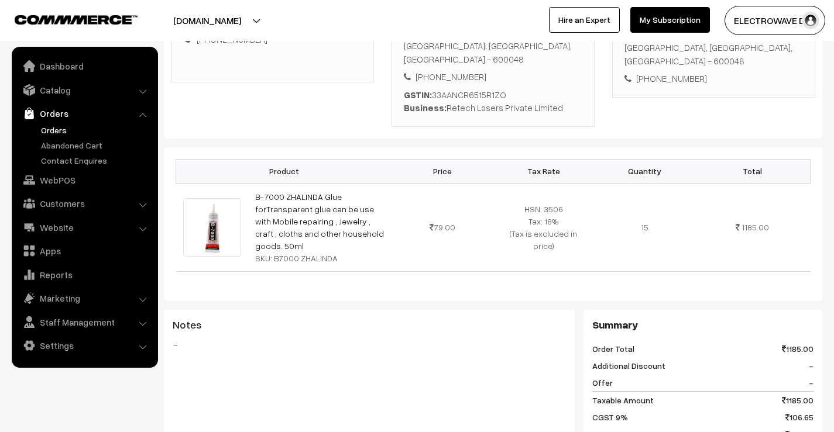
scroll to position [176, 0]
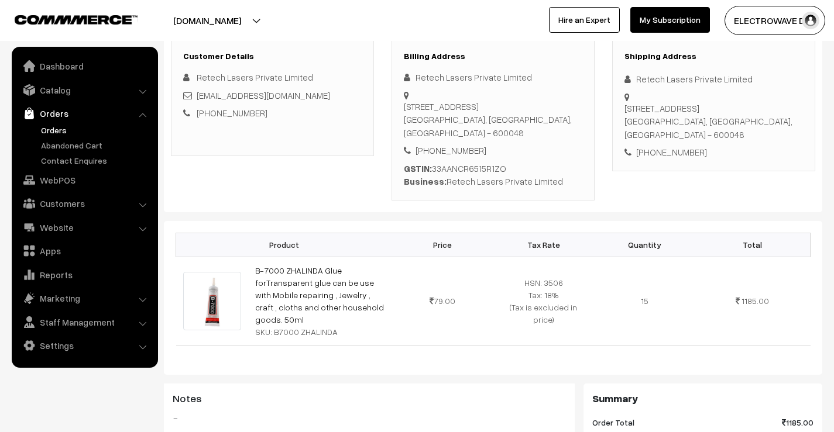
click at [58, 132] on link "Orders" at bounding box center [96, 130] width 116 height 12
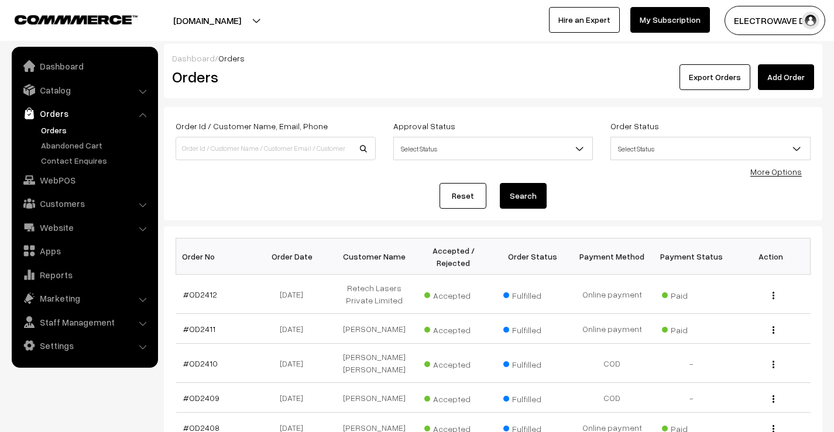
scroll to position [322, 0]
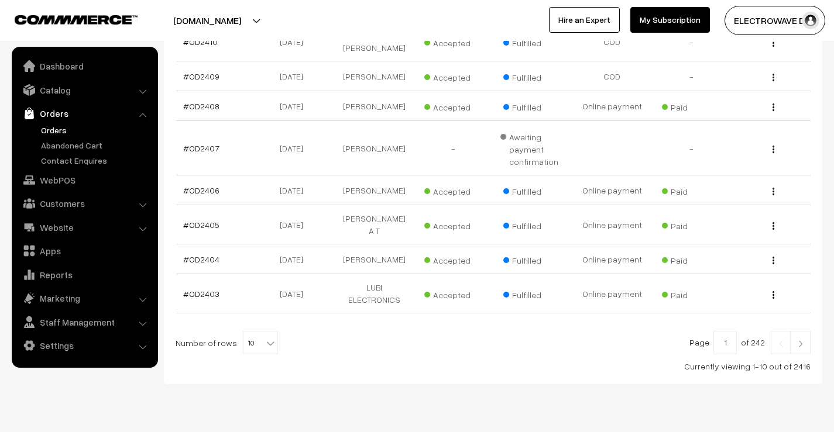
click at [59, 125] on link "Orders" at bounding box center [96, 130] width 116 height 12
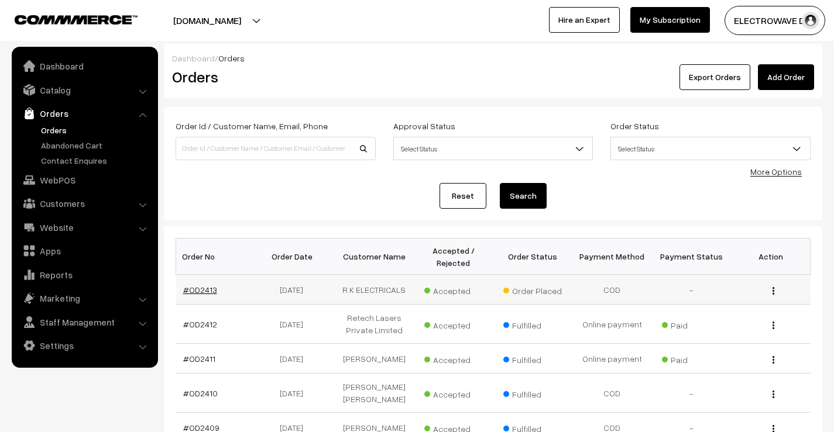
click at [200, 290] on link "#OD2413" at bounding box center [200, 290] width 34 height 10
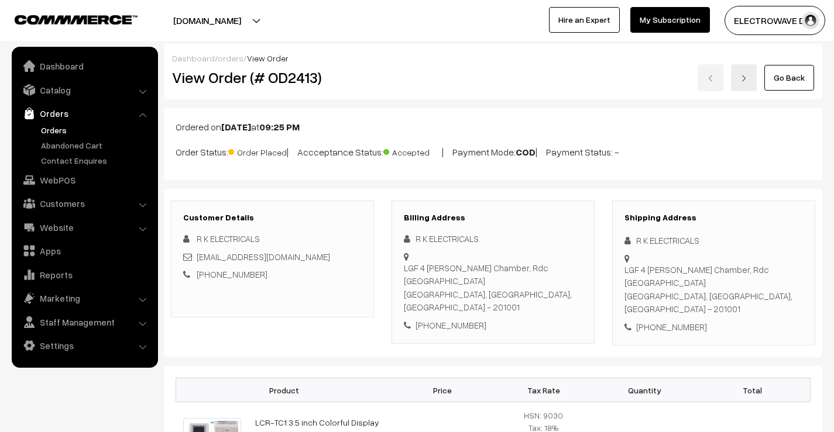
click at [63, 128] on link "Orders" at bounding box center [96, 130] width 116 height 12
